Goal: Communication & Community: Connect with others

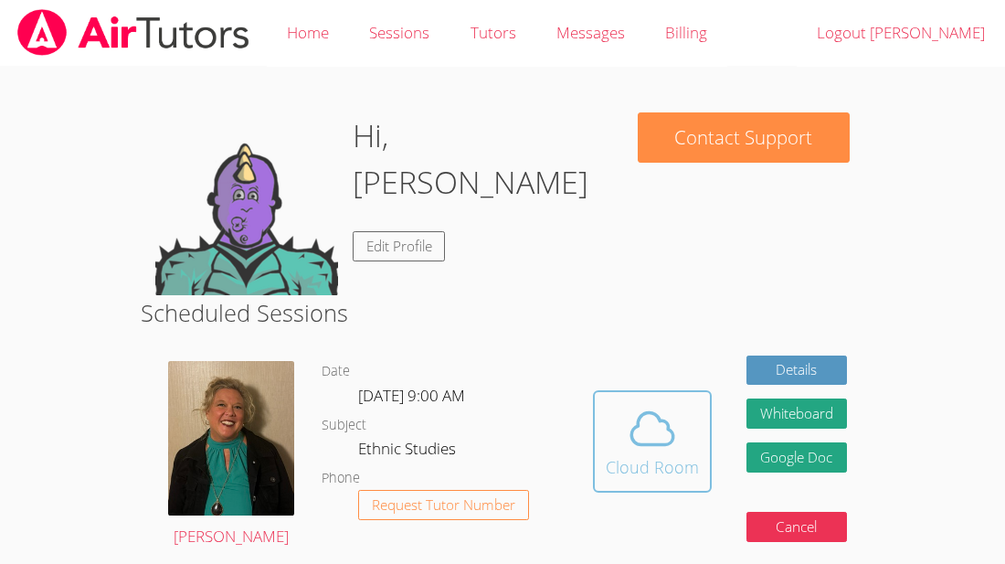
click at [660, 477] on div "Cloud Room" at bounding box center [652, 467] width 93 height 26
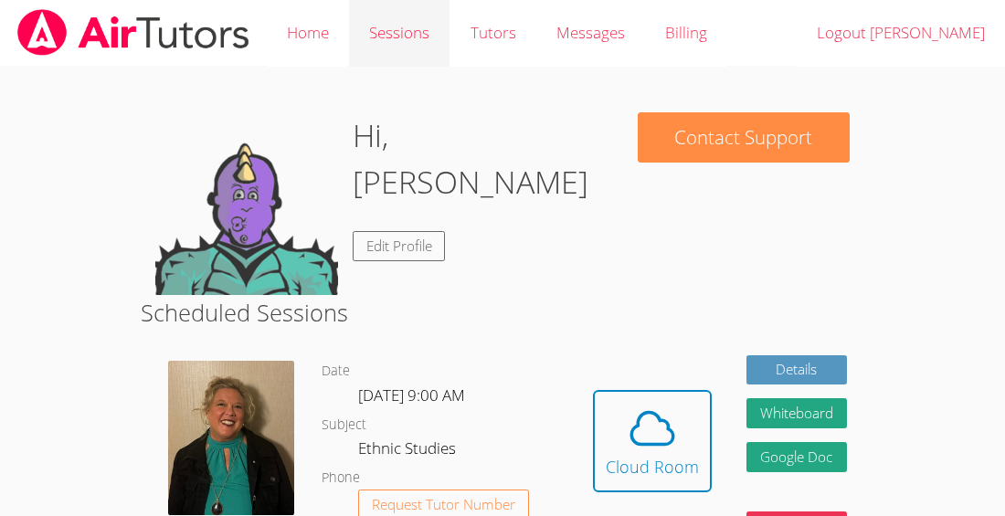
click at [410, 53] on link "Sessions" at bounding box center [399, 33] width 101 height 67
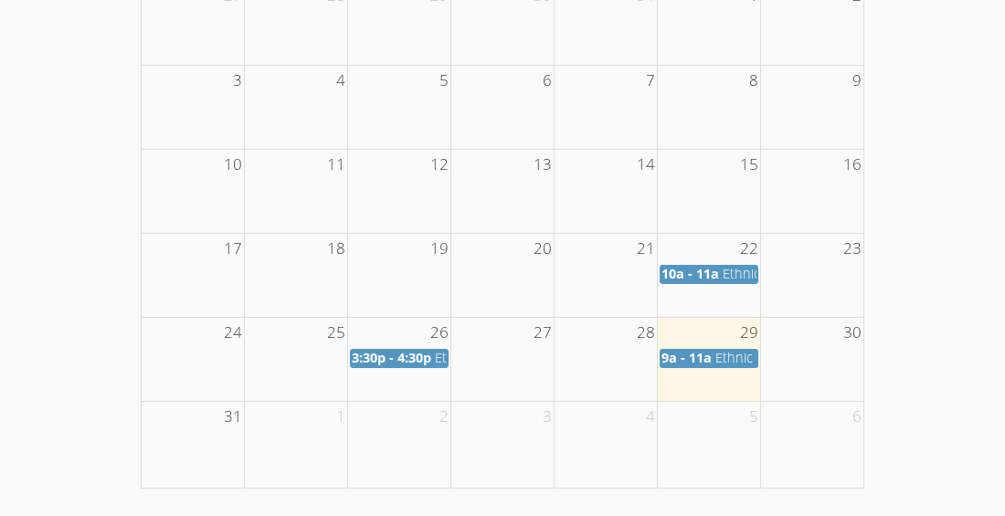
scroll to position [384, 0]
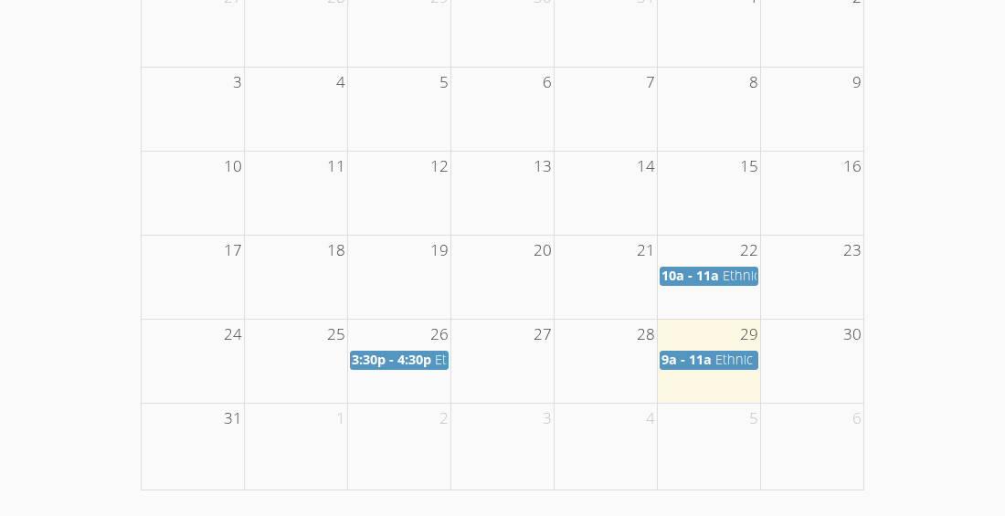
click at [398, 367] on span "3:30p - 4:30p" at bounding box center [392, 359] width 80 height 17
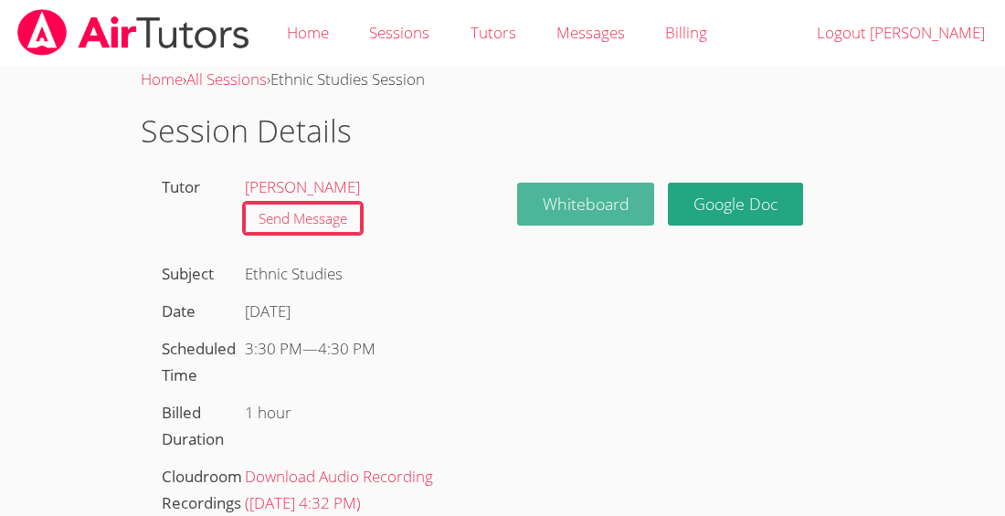
click at [586, 208] on button "Whiteboard" at bounding box center [586, 204] width 138 height 43
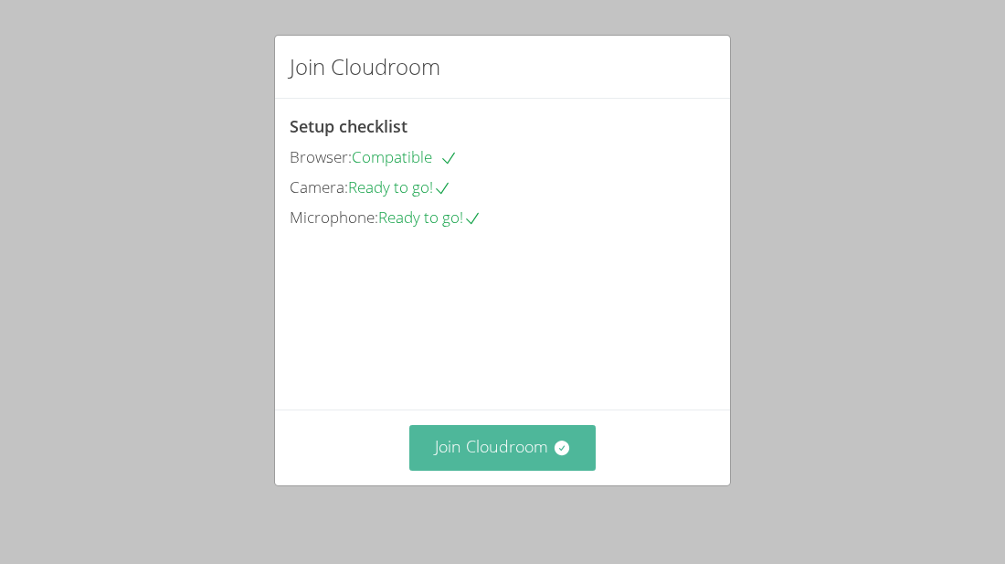
click at [504, 444] on button "Join Cloudroom" at bounding box center [502, 447] width 187 height 45
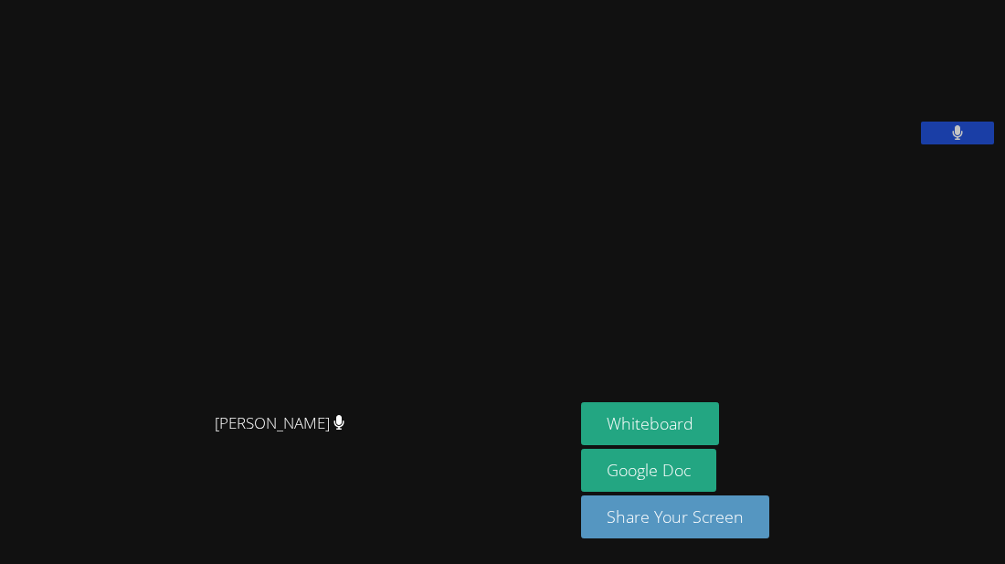
click at [736, 84] on video at bounding box center [718, 75] width 274 height 137
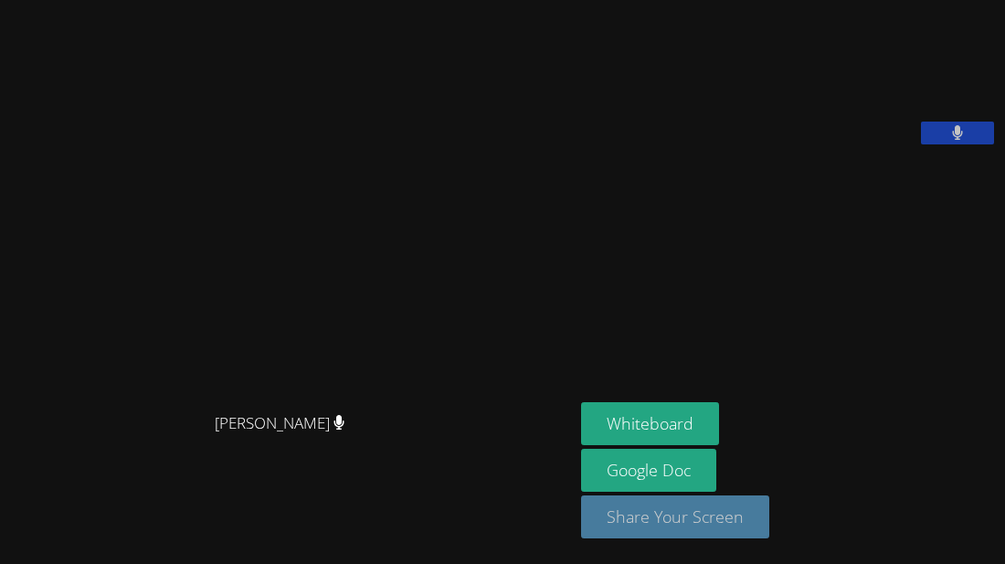
click at [702, 525] on button "Share Your Screen" at bounding box center [675, 516] width 188 height 43
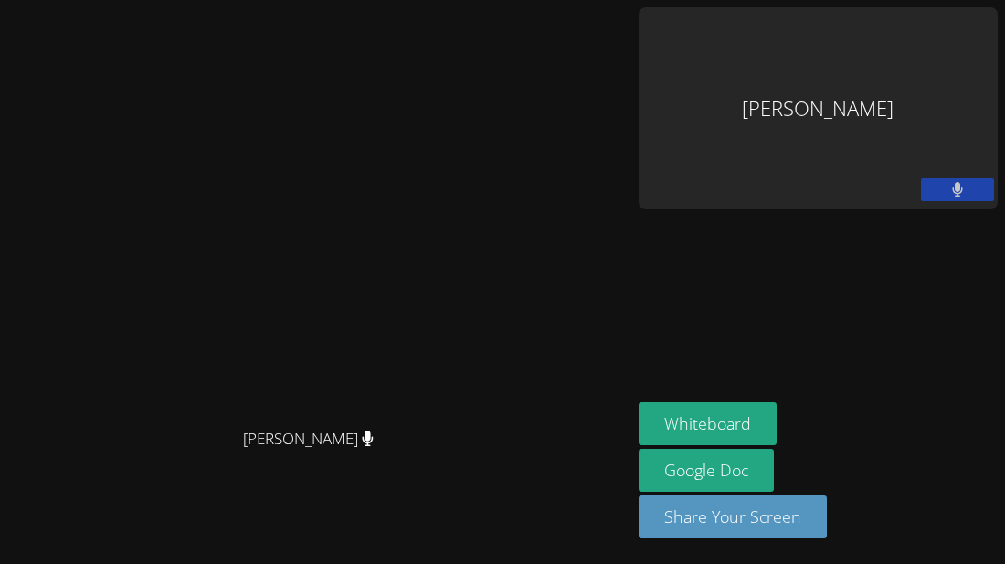
click at [822, 77] on div "Jeremiah Paulino-Grant" at bounding box center [818, 108] width 359 height 202
click at [813, 48] on div "Jeremiah Paulino-Grant" at bounding box center [818, 108] width 359 height 202
click at [801, 41] on div "Jeremiah Paulino-Grant" at bounding box center [818, 108] width 359 height 202
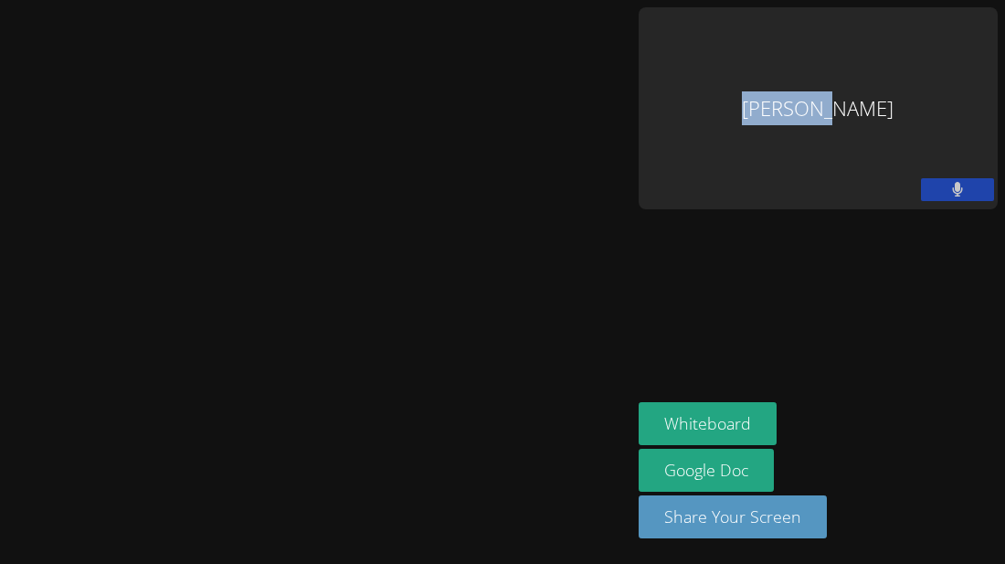
click at [807, 37] on div "Jeremiah Paulino-Grant" at bounding box center [818, 108] width 359 height 202
click at [949, 19] on div "Jeremiah Paulino-Grant" at bounding box center [818, 108] width 359 height 202
click at [798, 110] on div "Jeremiah Paulino-Grant" at bounding box center [818, 108] width 359 height 202
click at [452, 317] on video at bounding box center [315, 245] width 274 height 347
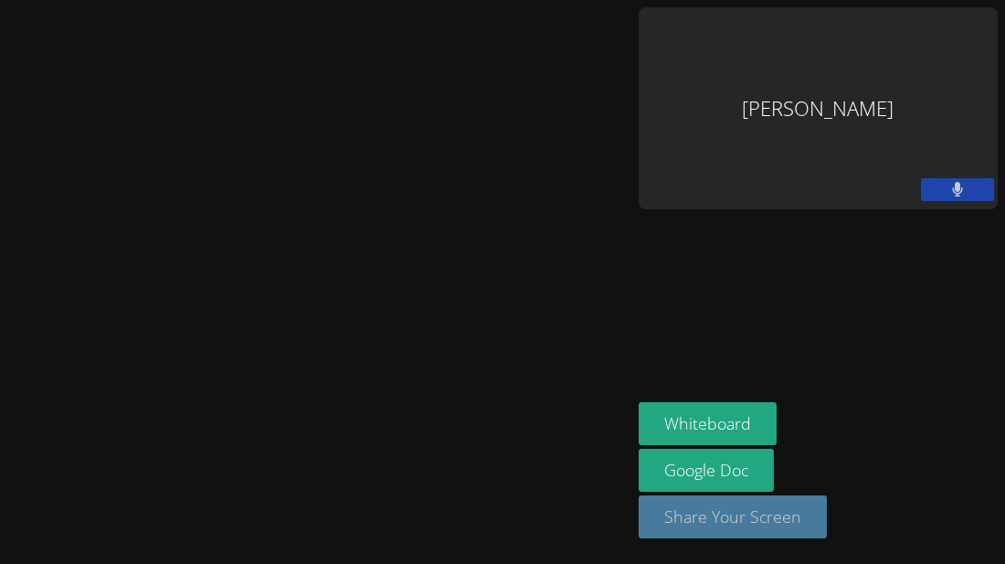
click at [827, 523] on button "Share Your Screen" at bounding box center [733, 516] width 188 height 43
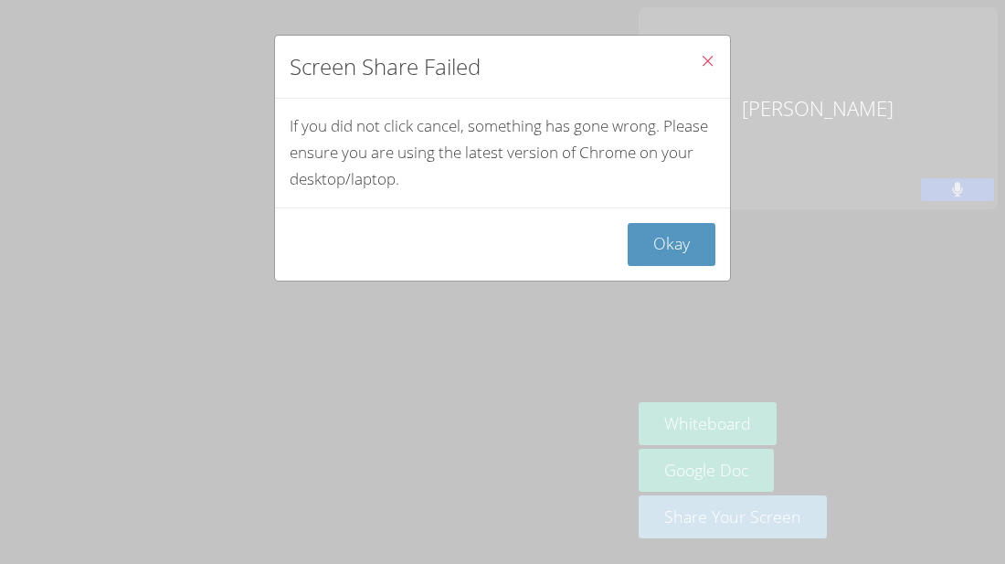
click at [711, 58] on icon "Close" at bounding box center [708, 61] width 16 height 16
click at [680, 253] on button "Okay" at bounding box center [672, 244] width 88 height 43
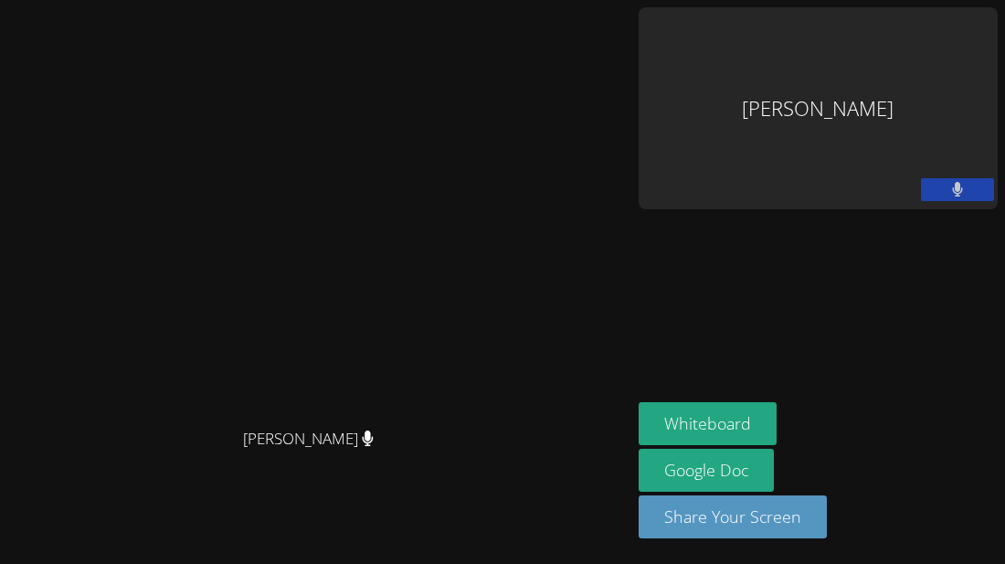
click at [798, 23] on div "Jeremiah Paulino-Grant" at bounding box center [818, 108] width 359 height 202
